Goal: Information Seeking & Learning: Learn about a topic

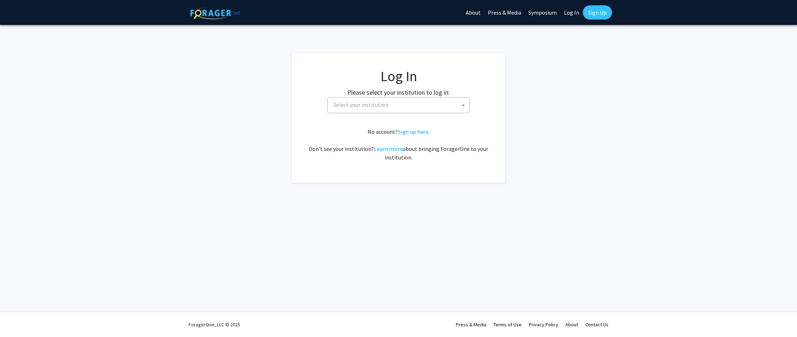
select select
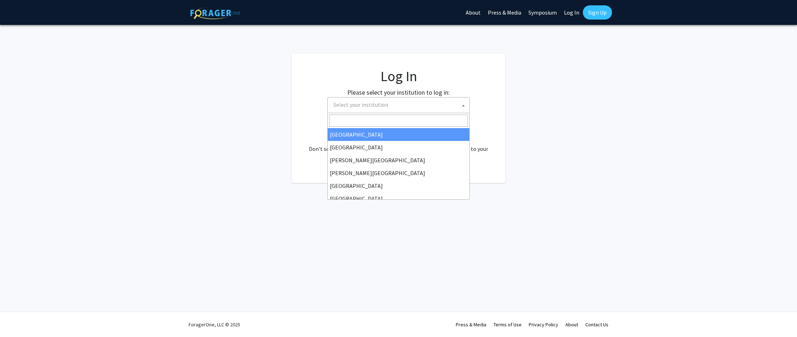
click at [428, 110] on span "Select your institution" at bounding box center [400, 105] width 139 height 15
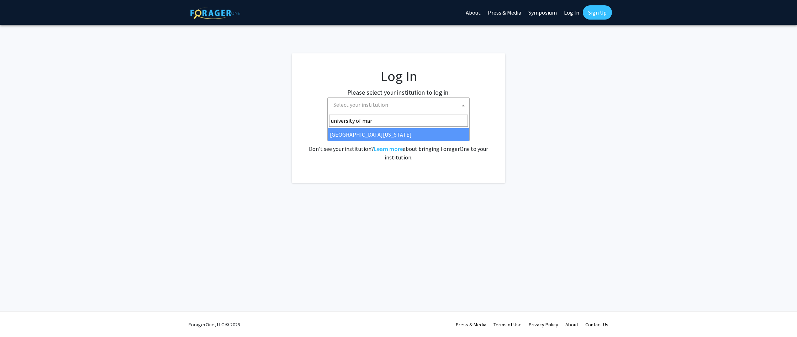
type input "university of mar"
select select "31"
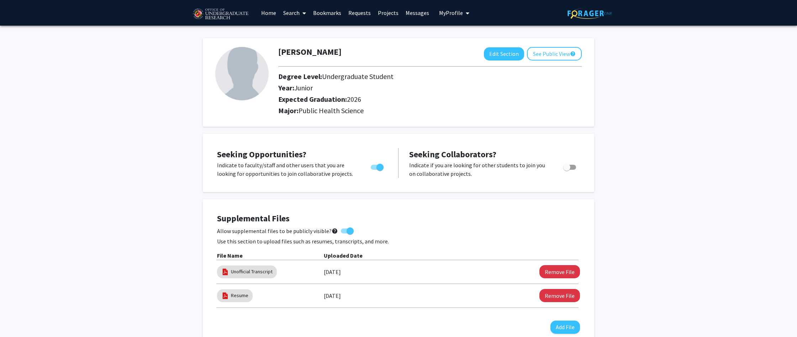
click at [337, 14] on link "Bookmarks" at bounding box center [327, 12] width 35 height 25
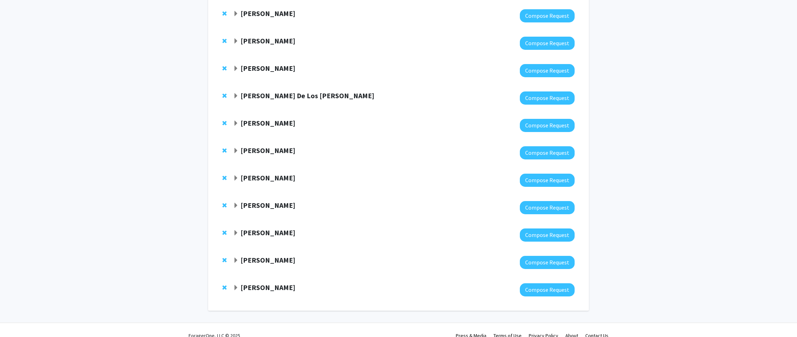
scroll to position [115, 0]
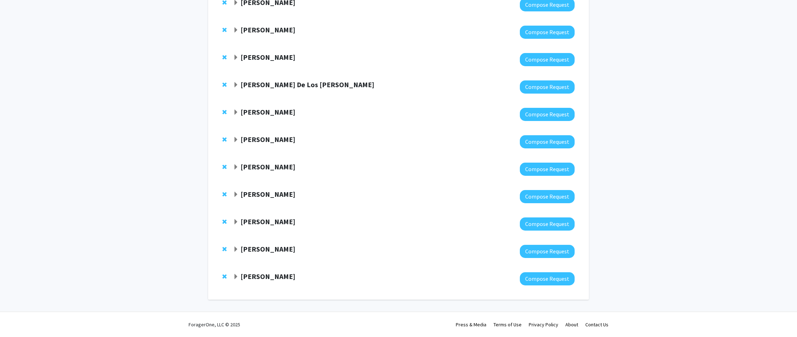
click at [236, 112] on span "Expand Joseph Dien Bookmark" at bounding box center [236, 113] width 6 height 6
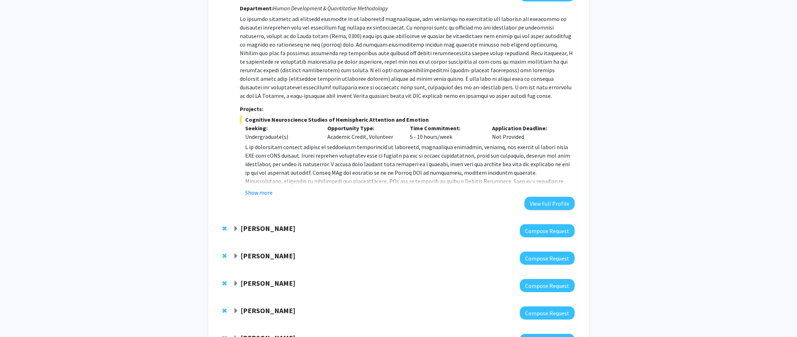
scroll to position [236, 0]
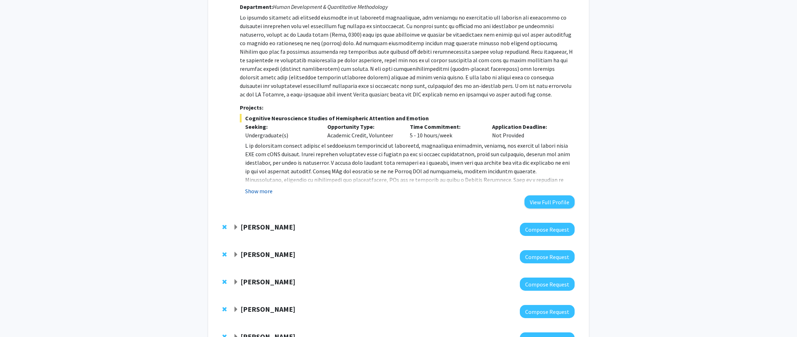
click at [251, 187] on button "Show more" at bounding box center [258, 191] width 27 height 9
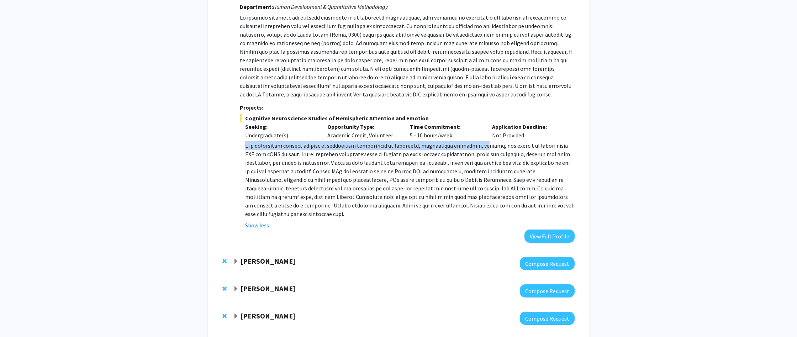
drag, startPoint x: 244, startPoint y: 143, endPoint x: 475, endPoint y: 147, distance: 231.4
click at [475, 147] on fg-read-more "Show less" at bounding box center [407, 185] width 335 height 88
click at [476, 147] on p at bounding box center [410, 179] width 330 height 77
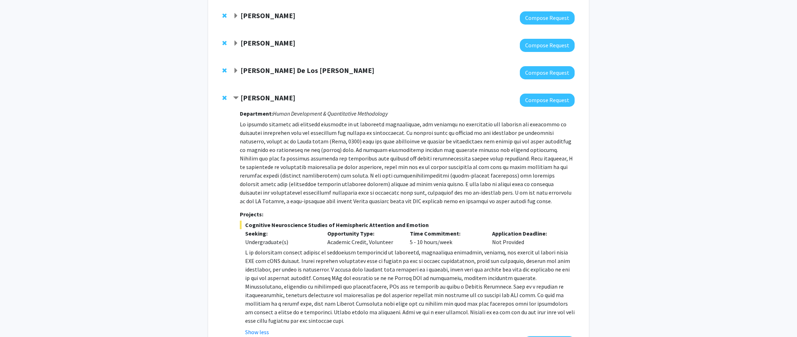
scroll to position [133, 0]
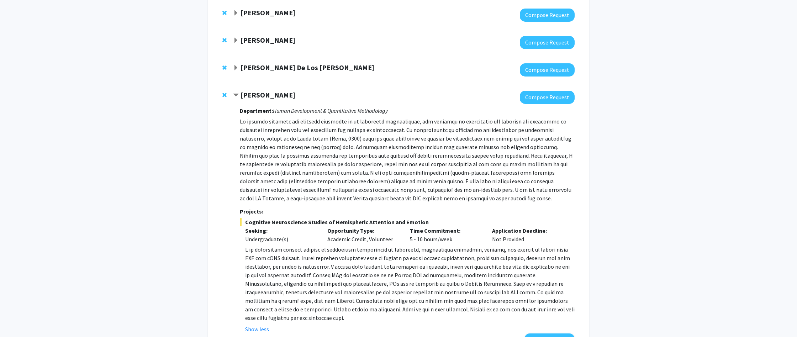
drag, startPoint x: 246, startPoint y: 220, endPoint x: 421, endPoint y: 220, distance: 175.5
click at [421, 220] on span "Cognitive Neuroscience Studies of Hemispheric Attention and Emotion" at bounding box center [407, 222] width 335 height 9
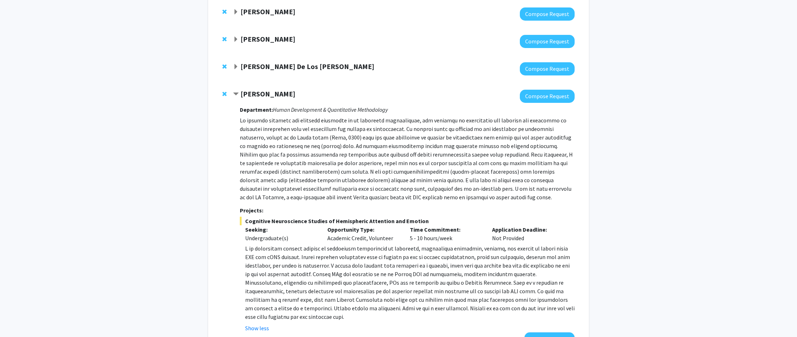
copy span "Cognitive Neuroscience Studies of Hemispheric Attention and Emotion"
drag, startPoint x: 416, startPoint y: 173, endPoint x: 413, endPoint y: 174, distance: 3.6
click at [416, 173] on p at bounding box center [407, 158] width 335 height 85
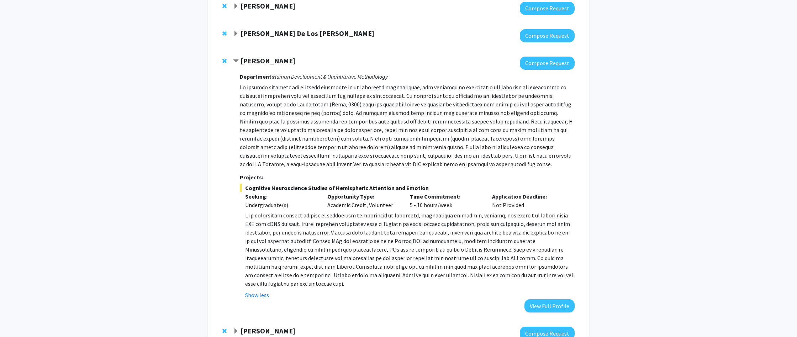
scroll to position [167, 0]
drag, startPoint x: 274, startPoint y: 77, endPoint x: 394, endPoint y: 80, distance: 119.6
click at [394, 80] on div "Department: Human Development & Quantitative Methodology Projects: Cognitive Ne…" at bounding box center [407, 190] width 335 height 243
copy icon "Human Development & Quantitative Methodology"
click at [322, 100] on p at bounding box center [407, 125] width 335 height 85
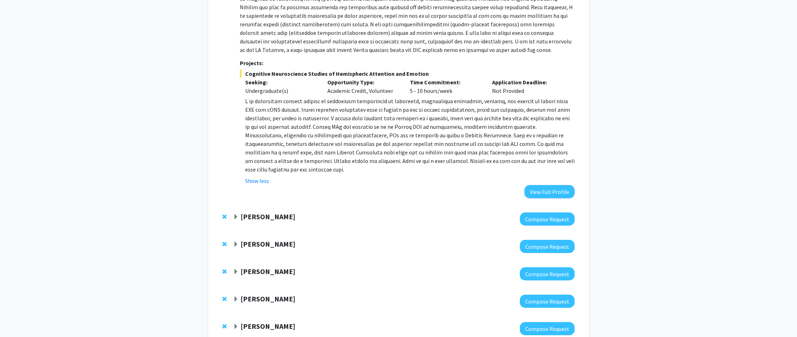
scroll to position [284, 0]
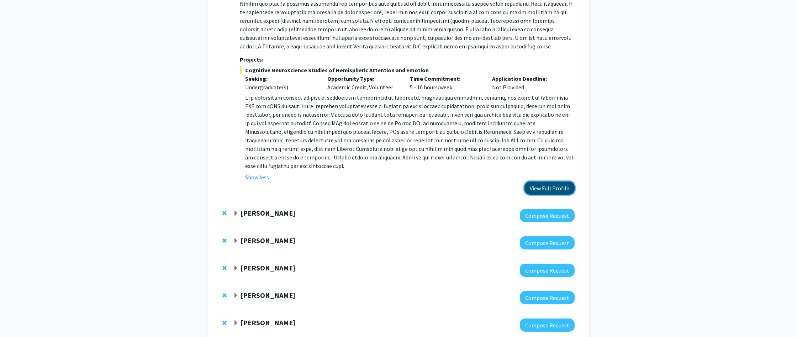
click at [540, 190] on button "View Full Profile" at bounding box center [550, 188] width 50 height 13
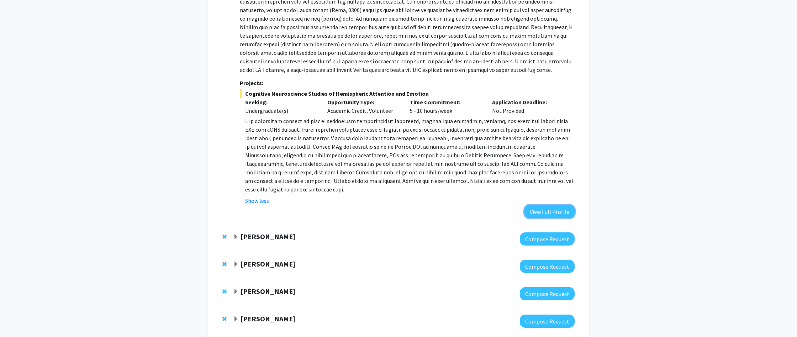
scroll to position [251, 0]
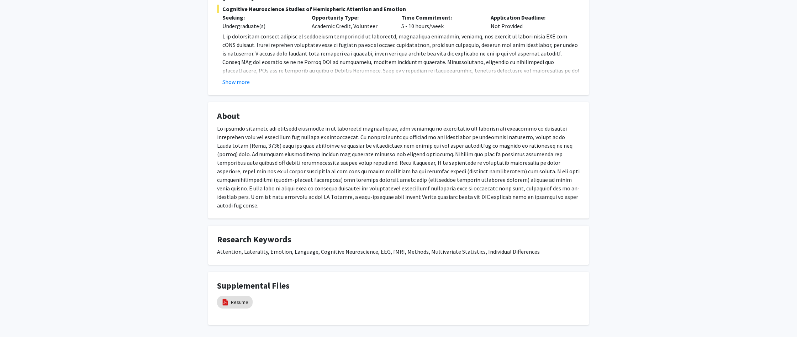
scroll to position [176, 0]
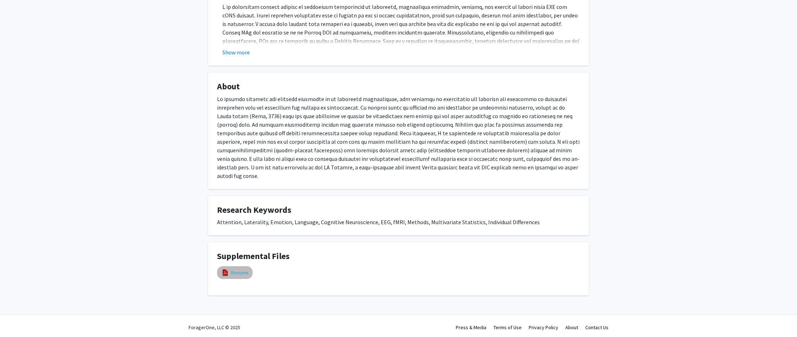
click at [241, 271] on link "Resume" at bounding box center [239, 272] width 17 height 7
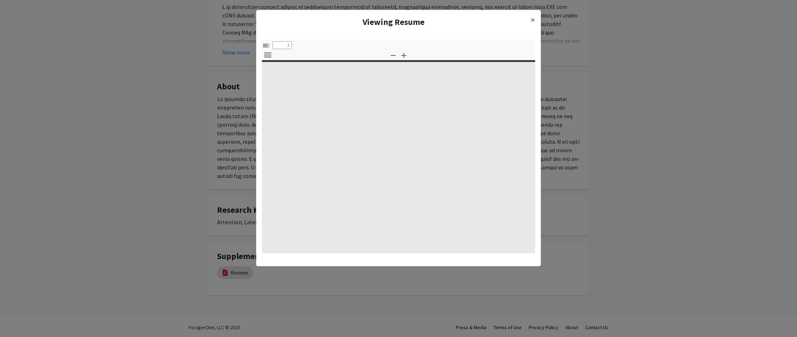
select select "custom"
type input "0"
select select "custom"
type input "1"
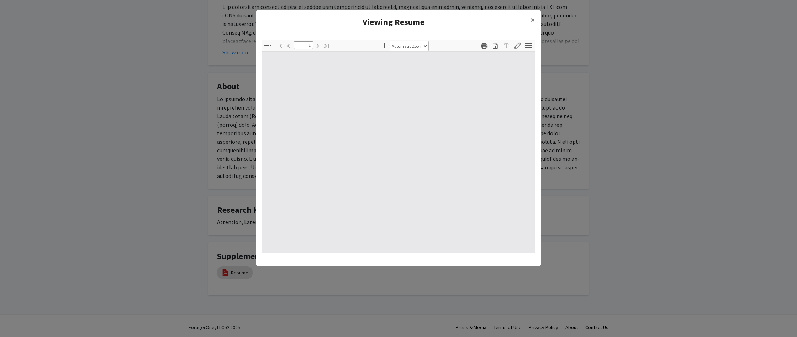
select select "auto"
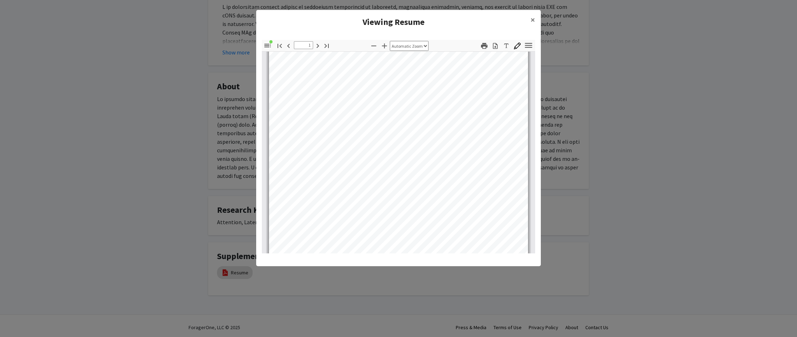
scroll to position [0, 0]
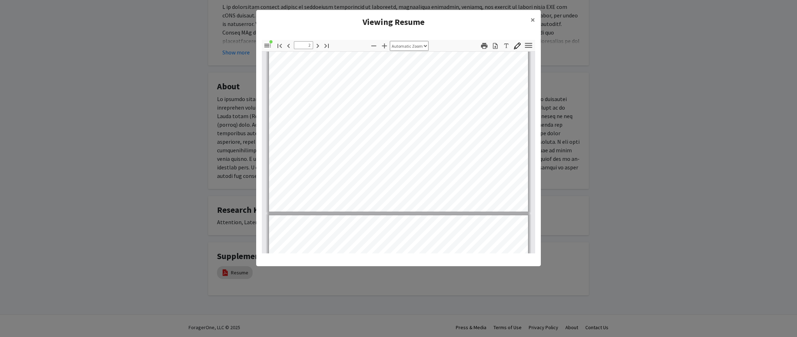
type input "1"
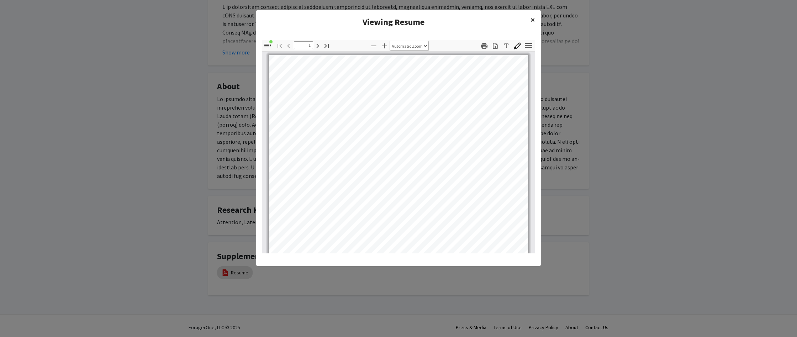
click at [536, 20] on button "×" at bounding box center [533, 20] width 16 height 20
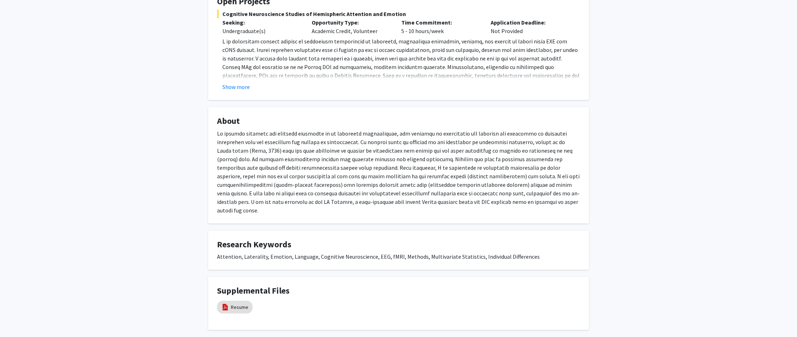
scroll to position [137, 0]
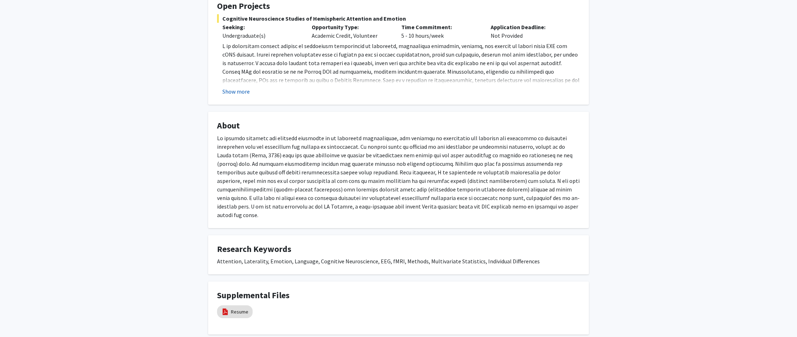
click at [242, 91] on button "Show more" at bounding box center [235, 91] width 27 height 9
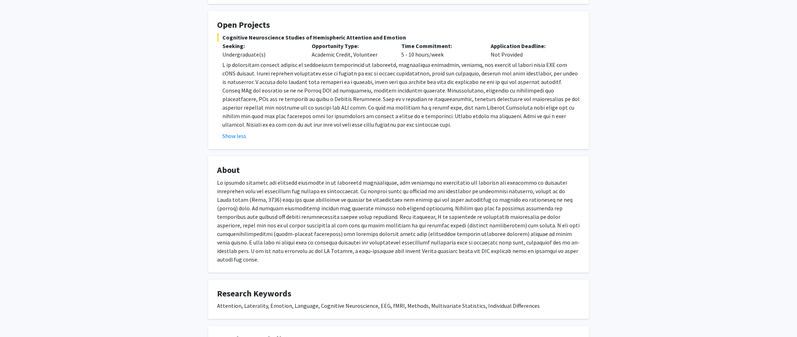
scroll to position [116, 0]
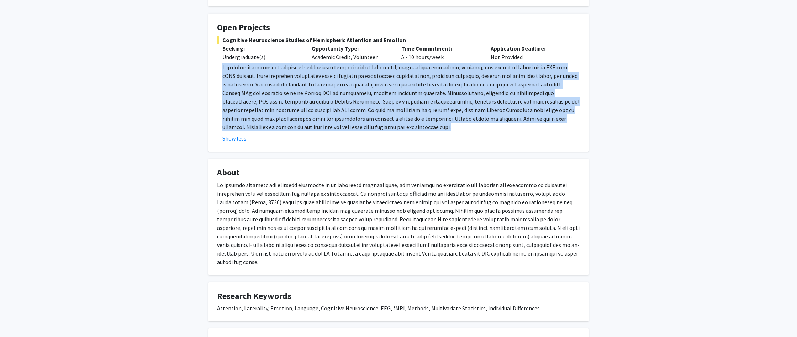
drag, startPoint x: 218, startPoint y: 65, endPoint x: 373, endPoint y: 132, distance: 168.2
click at [373, 132] on fg-read-more "Show less" at bounding box center [398, 103] width 363 height 80
copy p "I am conducting ongoing studies of individual differences in attention, hemisph…"
click at [394, 126] on p at bounding box center [401, 96] width 358 height 68
